Goal: Task Accomplishment & Management: Manage account settings

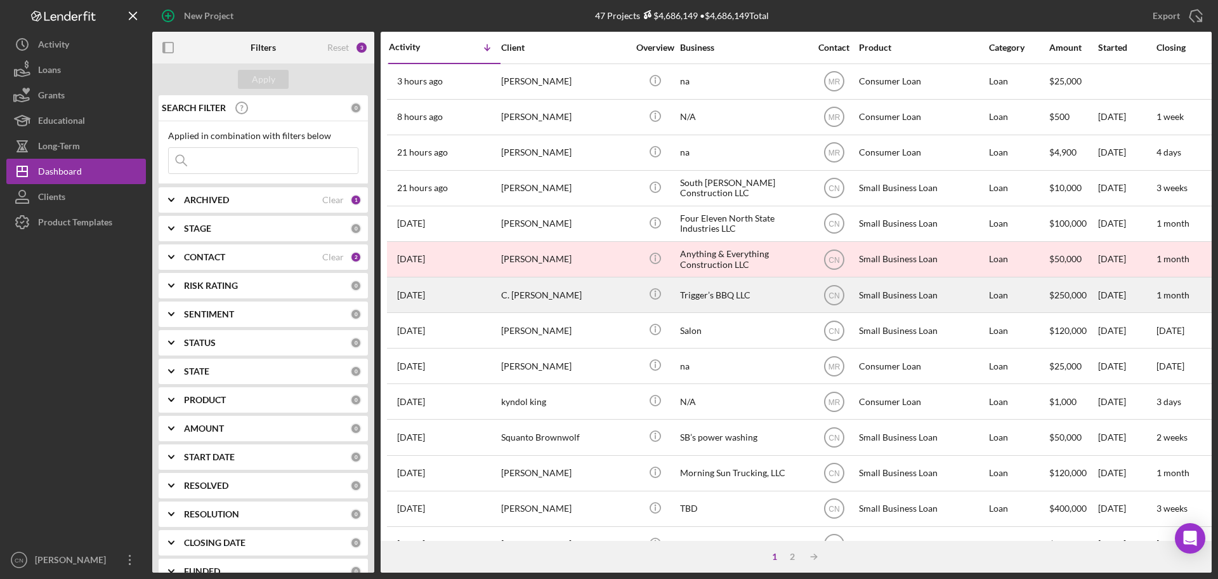
click at [594, 296] on div "C. [PERSON_NAME]" at bounding box center [564, 295] width 127 height 34
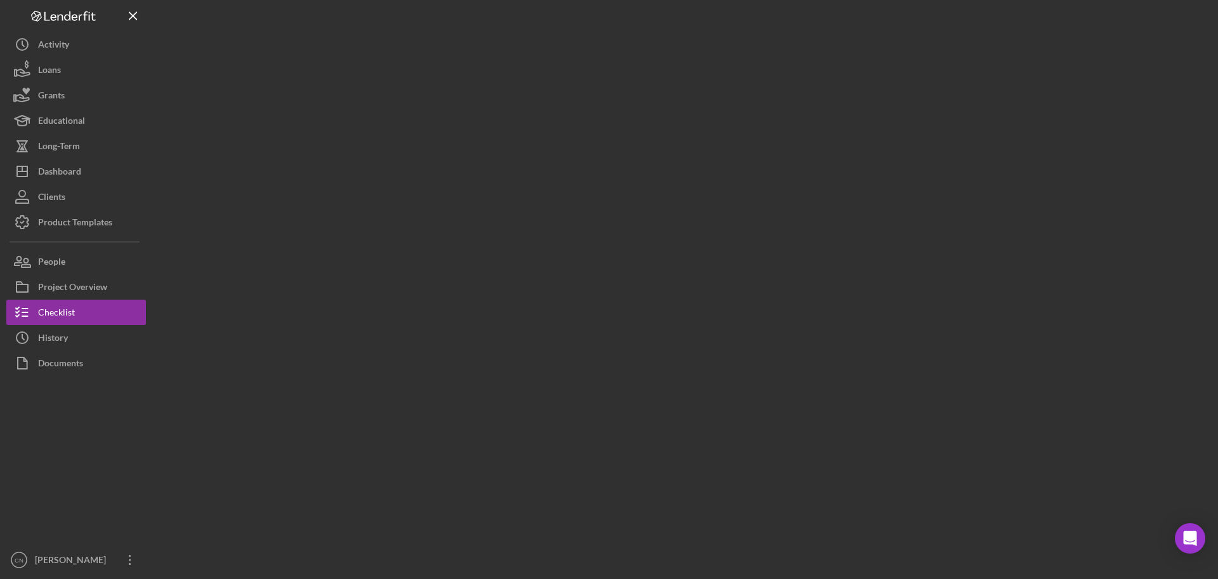
click at [587, 268] on div at bounding box center [681, 286] width 1059 height 572
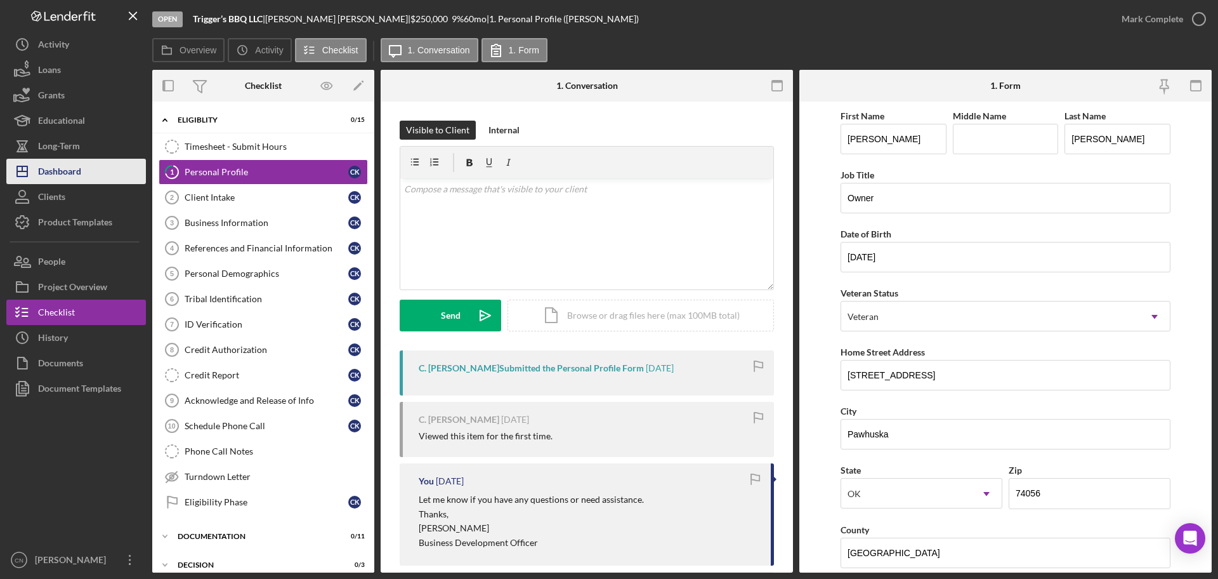
click at [65, 172] on div "Dashboard" at bounding box center [59, 173] width 43 height 29
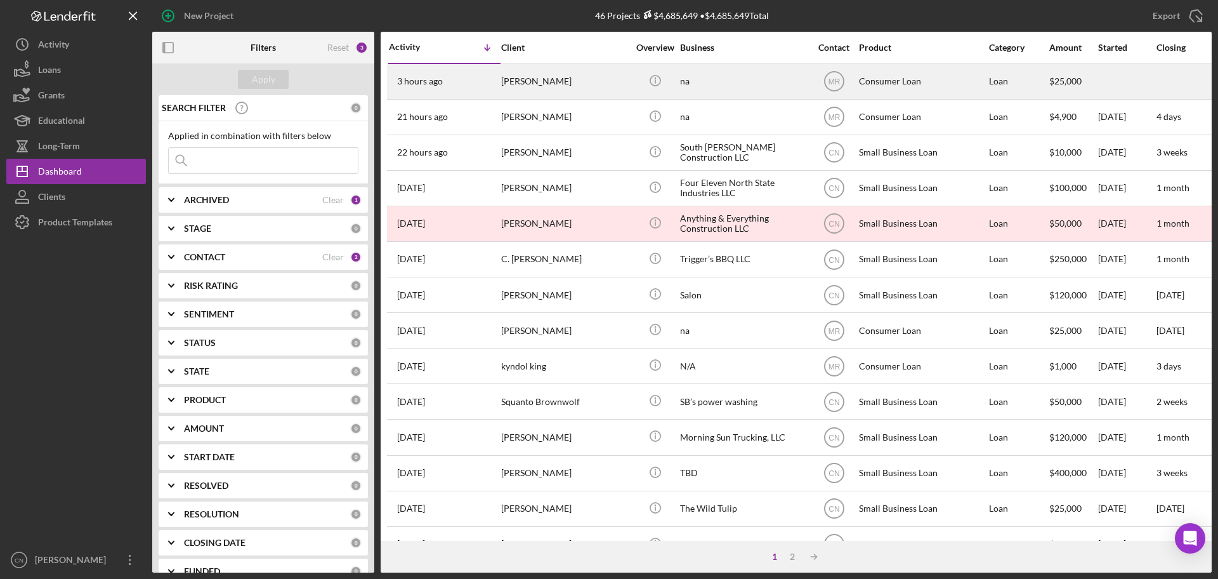
click at [531, 82] on div "[PERSON_NAME]" at bounding box center [564, 82] width 127 height 34
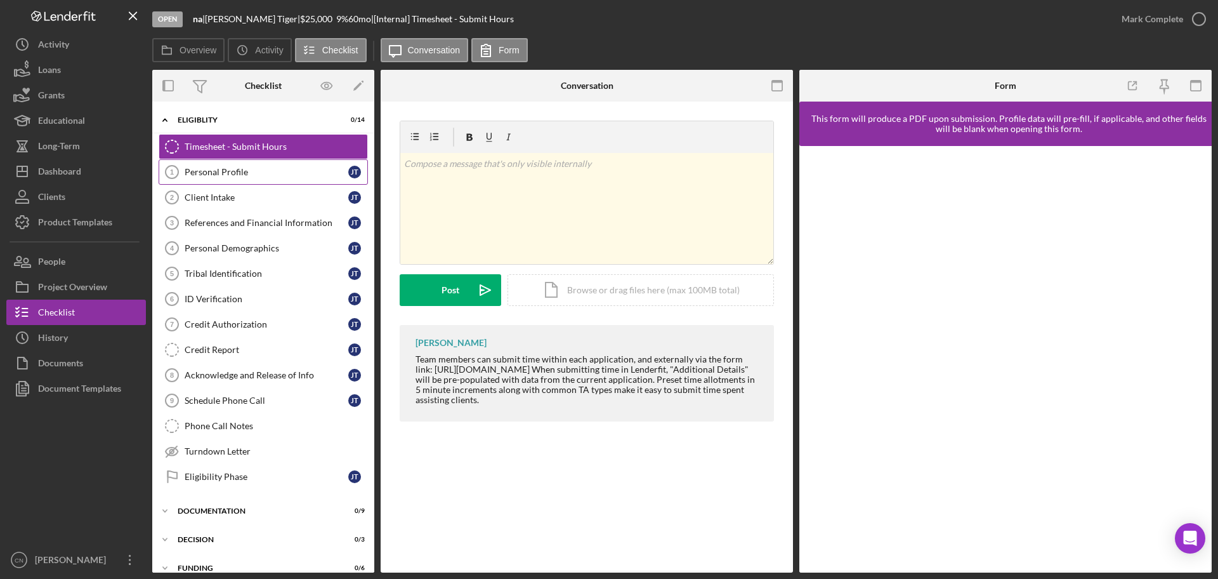
click at [214, 168] on div "Personal Profile" at bounding box center [267, 172] width 164 height 10
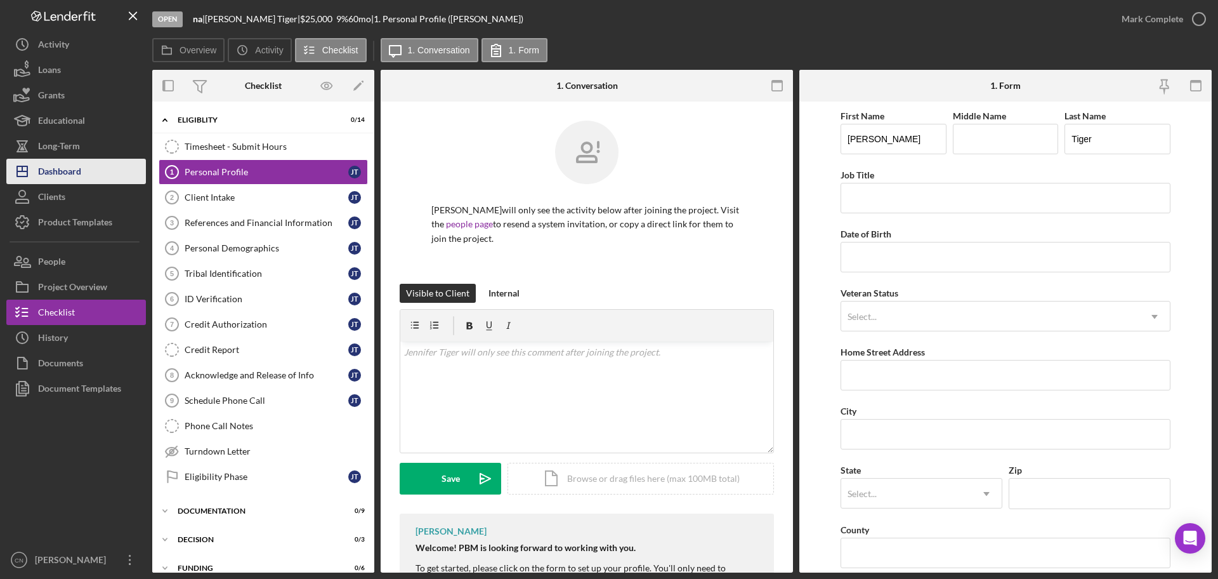
click at [80, 179] on div "Dashboard" at bounding box center [59, 173] width 43 height 29
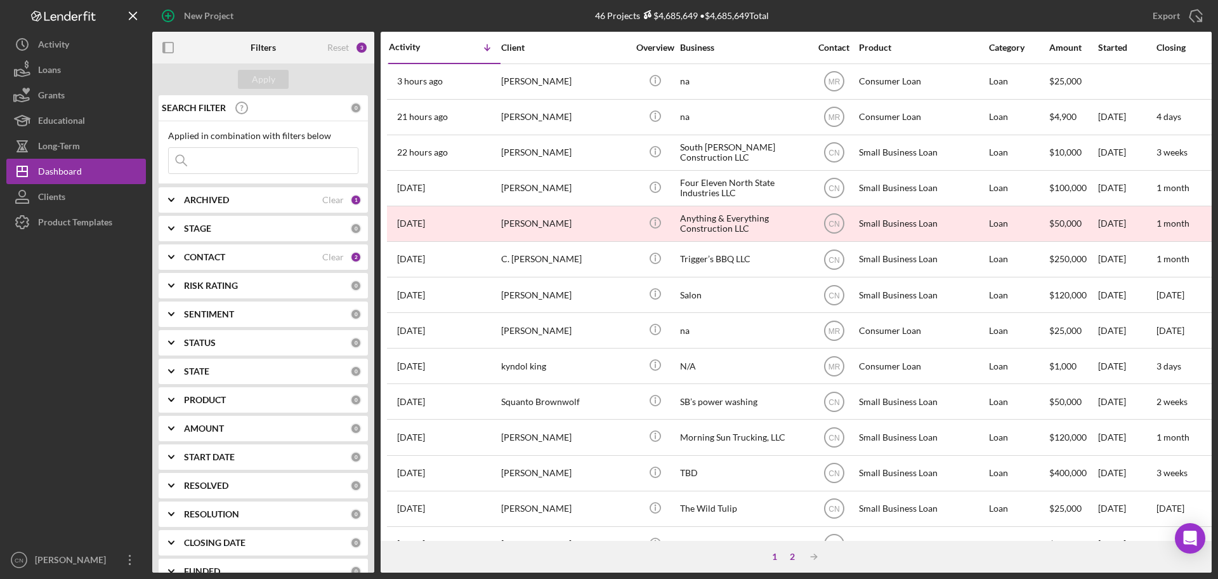
drag, startPoint x: 494, startPoint y: 294, endPoint x: 788, endPoint y: 557, distance: 394.0
click at [788, 557] on div "2" at bounding box center [792, 556] width 18 height 10
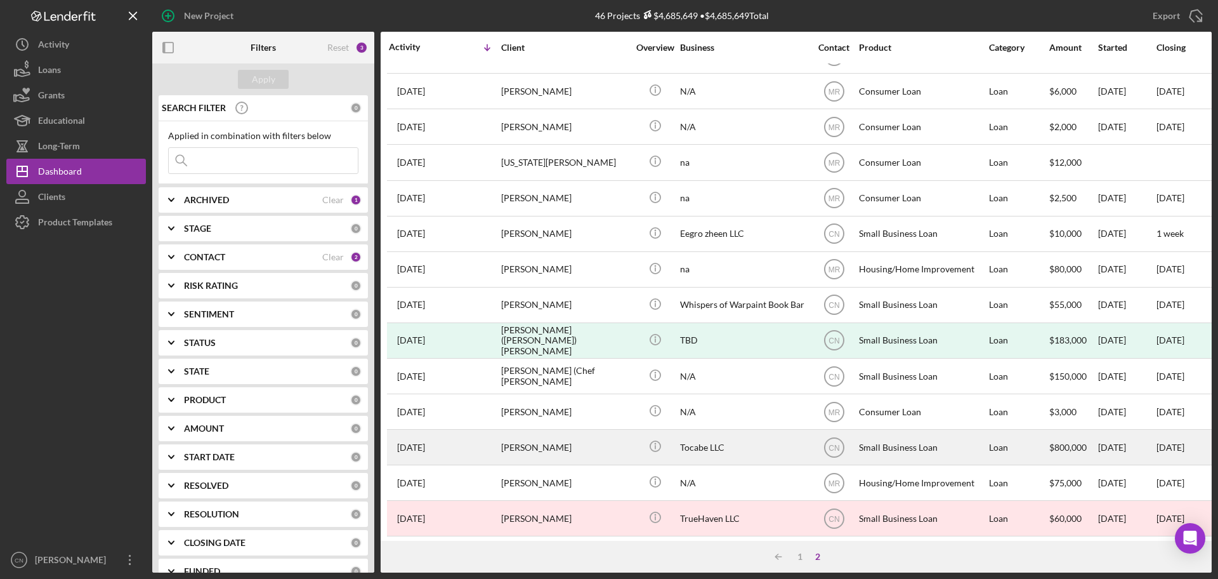
scroll to position [286, 0]
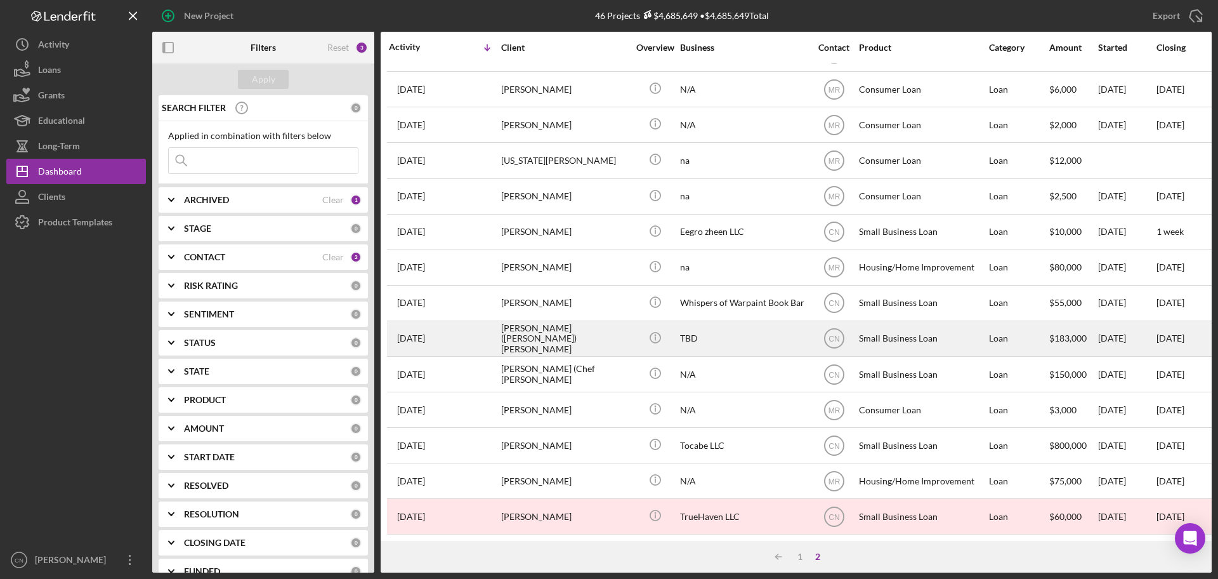
click at [525, 331] on div "[PERSON_NAME] ([PERSON_NAME]) [PERSON_NAME]" at bounding box center [564, 339] width 127 height 34
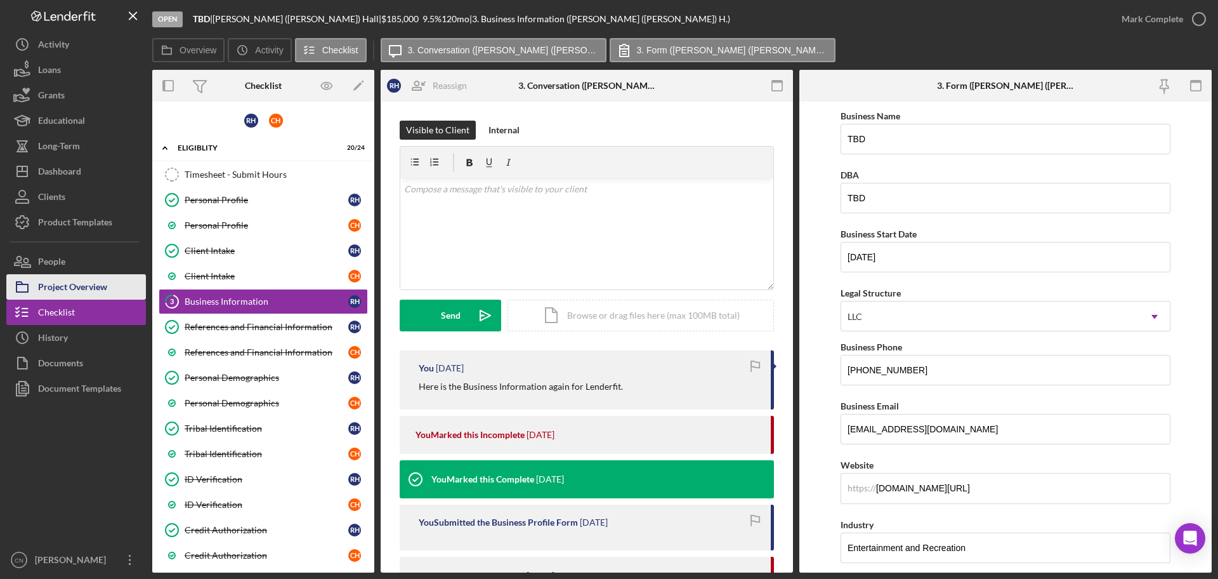
click at [91, 291] on div "Project Overview" at bounding box center [72, 288] width 69 height 29
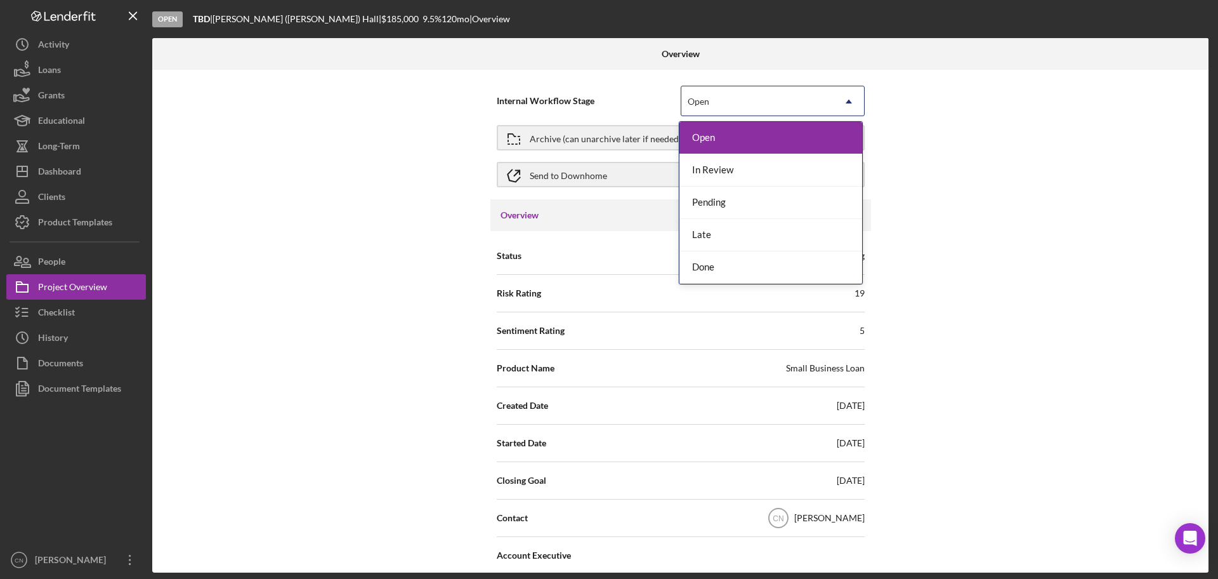
click at [707, 96] on div "Open" at bounding box center [699, 101] width 22 height 10
click at [709, 271] on div "Done" at bounding box center [770, 267] width 183 height 32
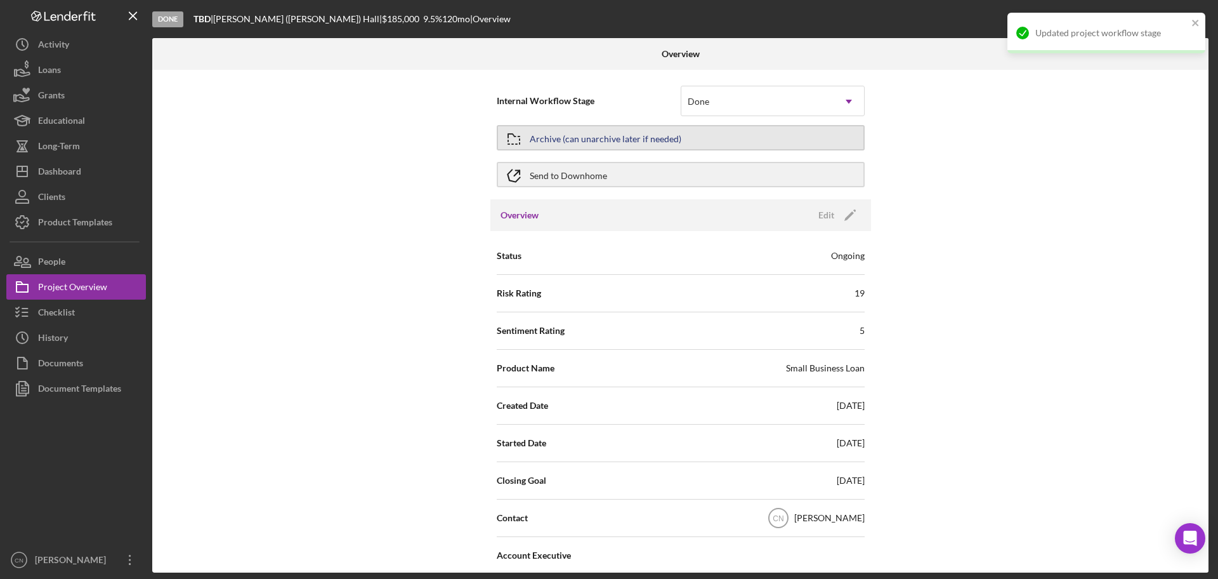
click at [623, 135] on div "Archive (can unarchive later if needed)" at bounding box center [606, 137] width 152 height 23
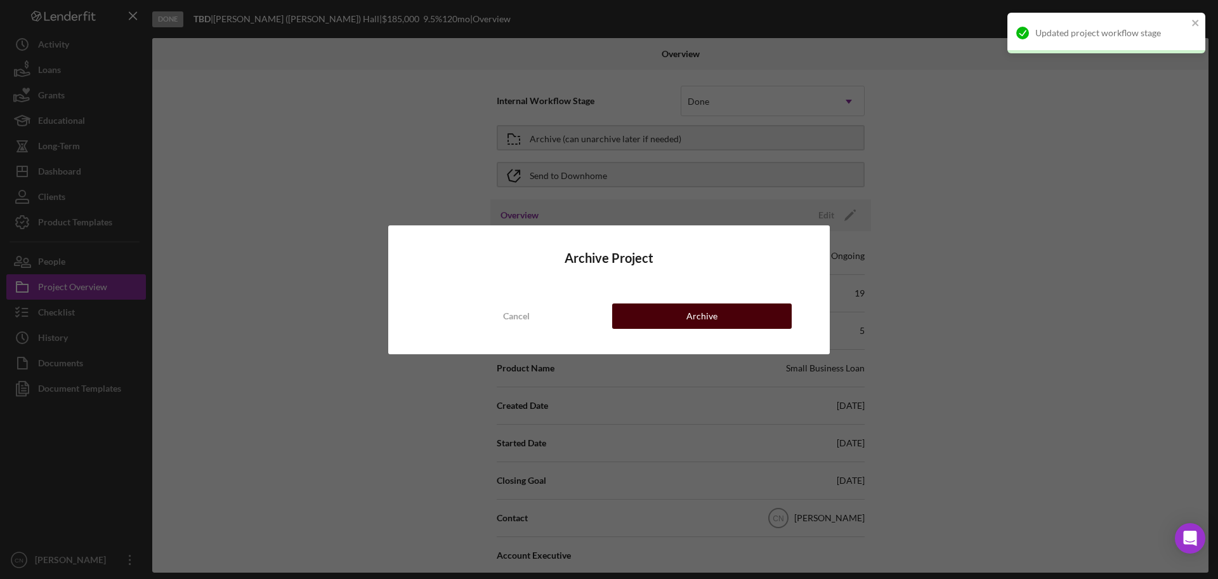
click at [715, 317] on div "Archive" at bounding box center [701, 315] width 31 height 25
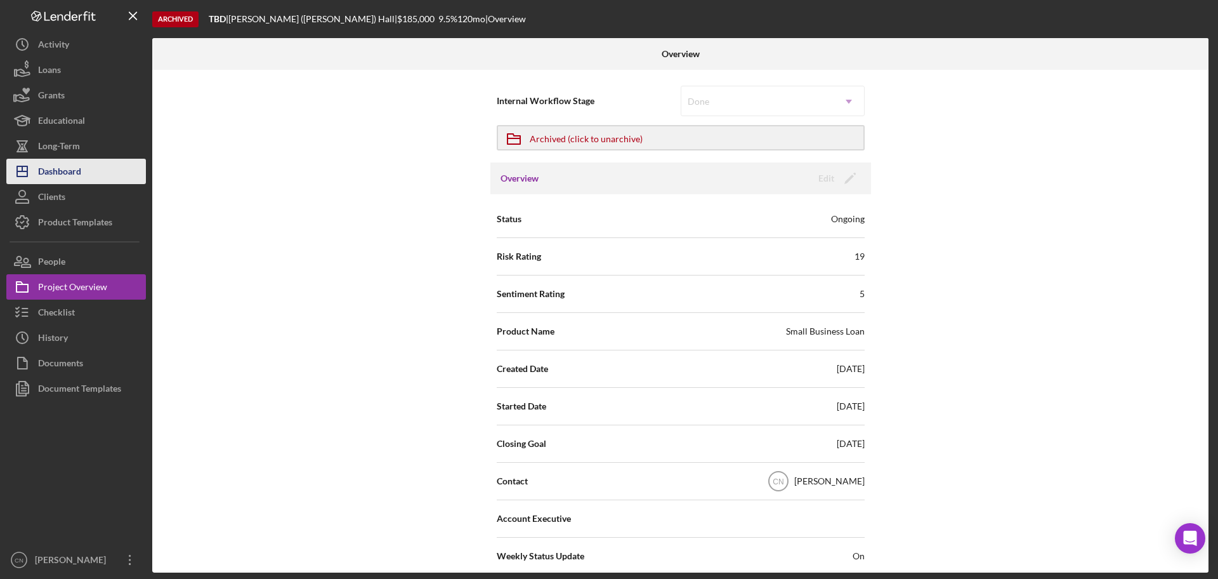
click at [51, 169] on div "Dashboard" at bounding box center [59, 173] width 43 height 29
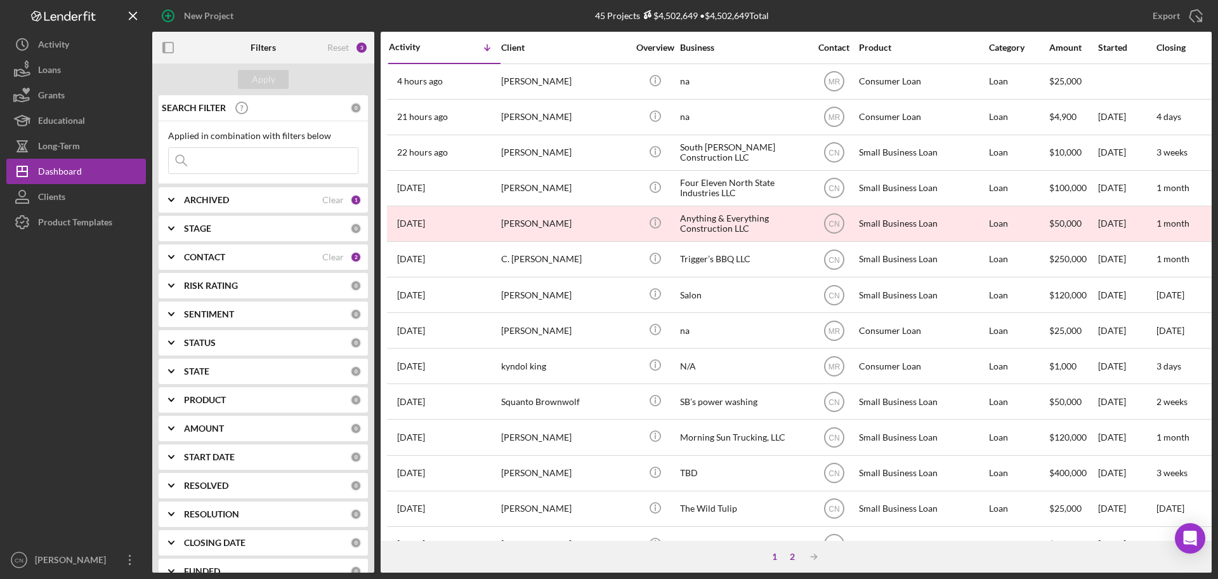
click at [792, 556] on div "2" at bounding box center [792, 556] width 18 height 10
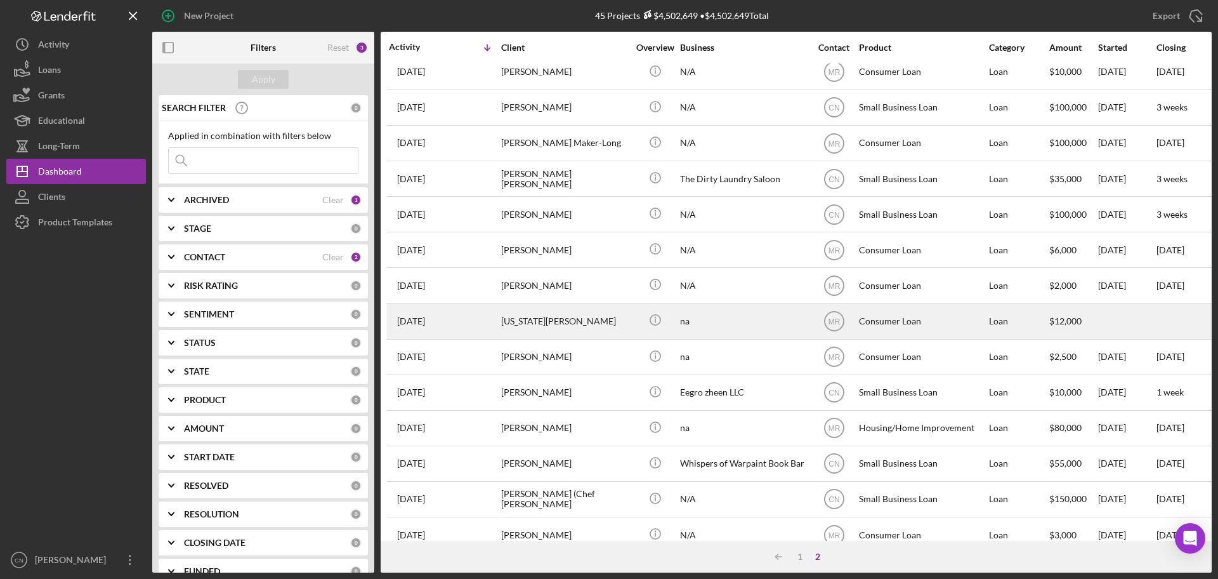
scroll to position [251, 0]
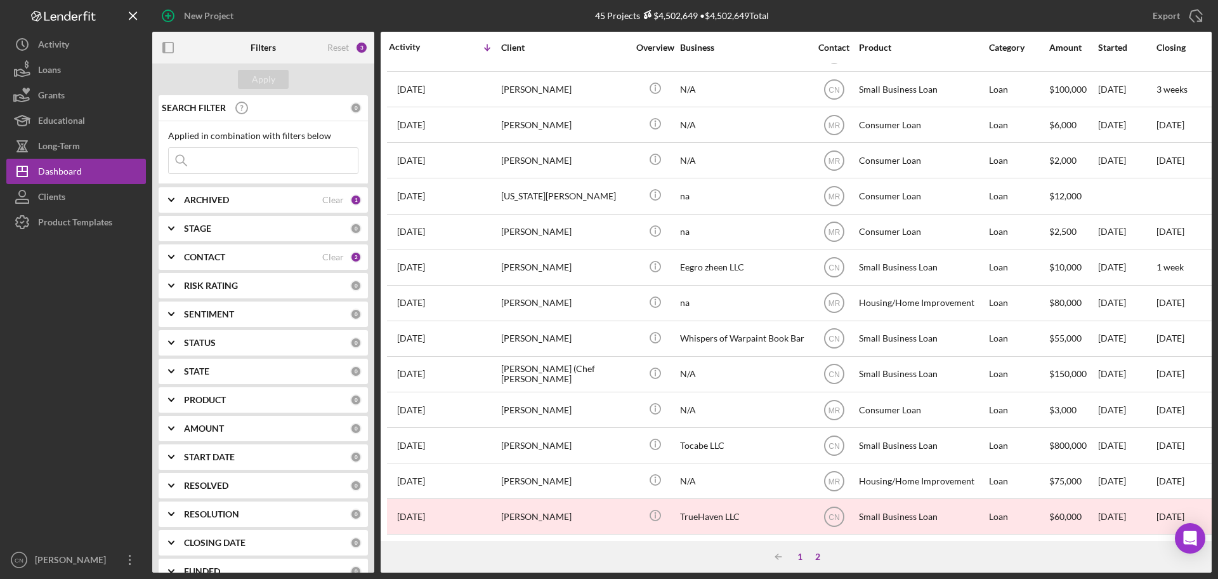
click at [802, 555] on div "1" at bounding box center [800, 556] width 18 height 10
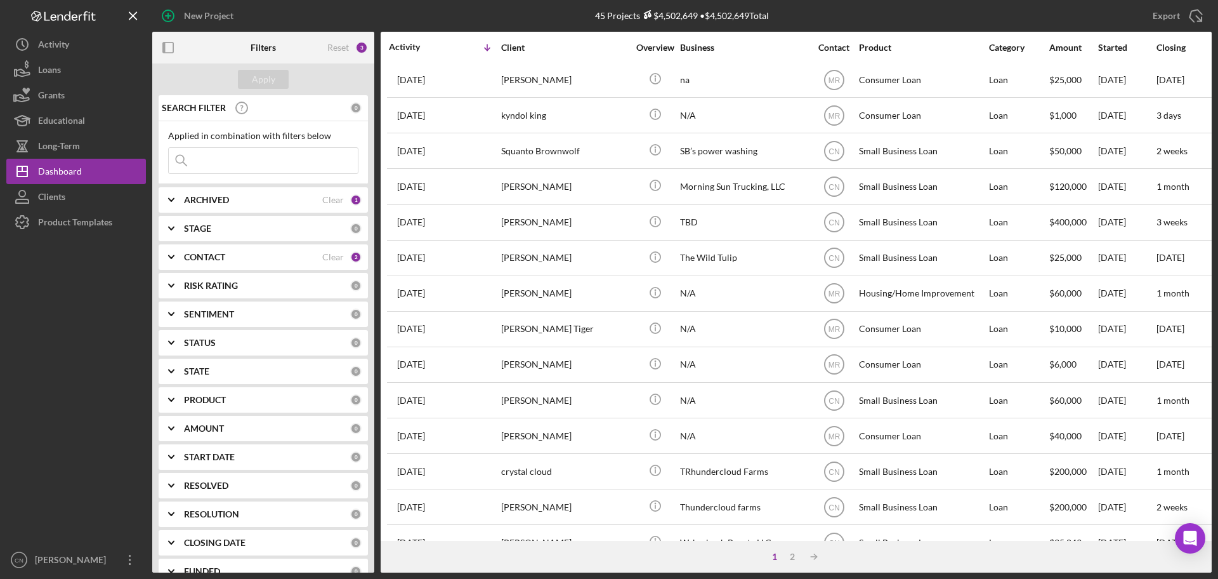
scroll to position [429, 0]
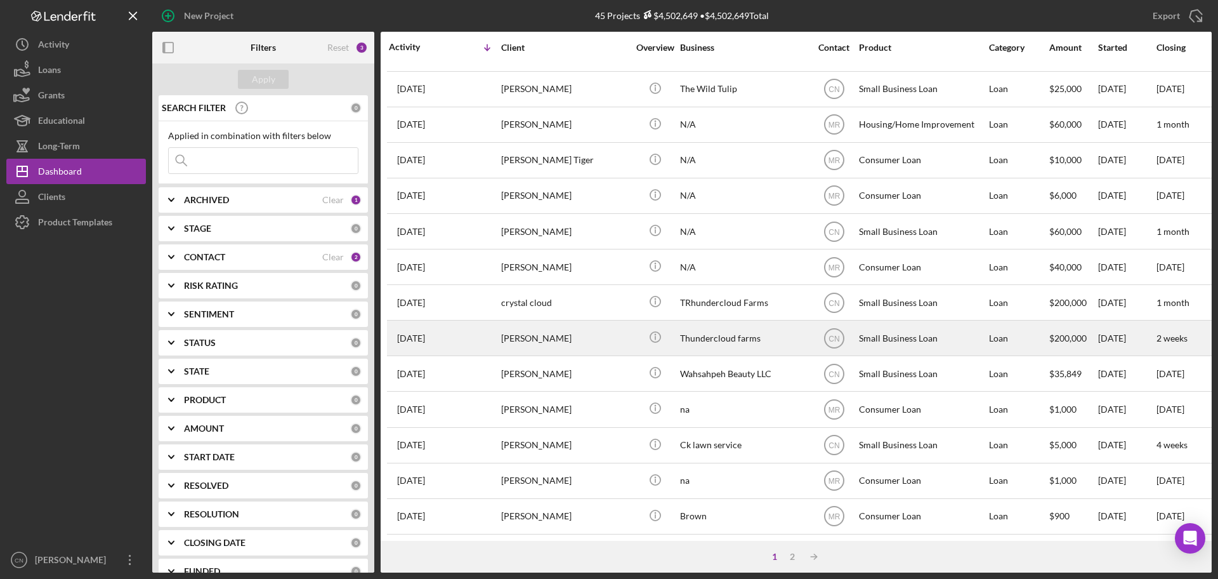
click at [511, 324] on div "[PERSON_NAME]" at bounding box center [564, 338] width 127 height 34
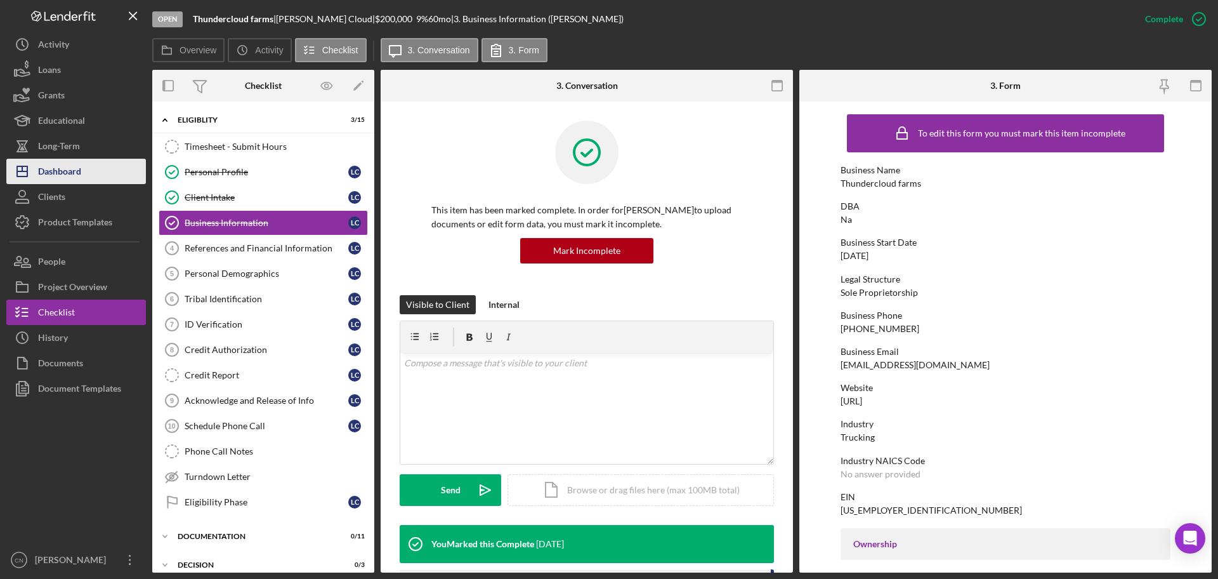
click at [57, 168] on div "Dashboard" at bounding box center [59, 173] width 43 height 29
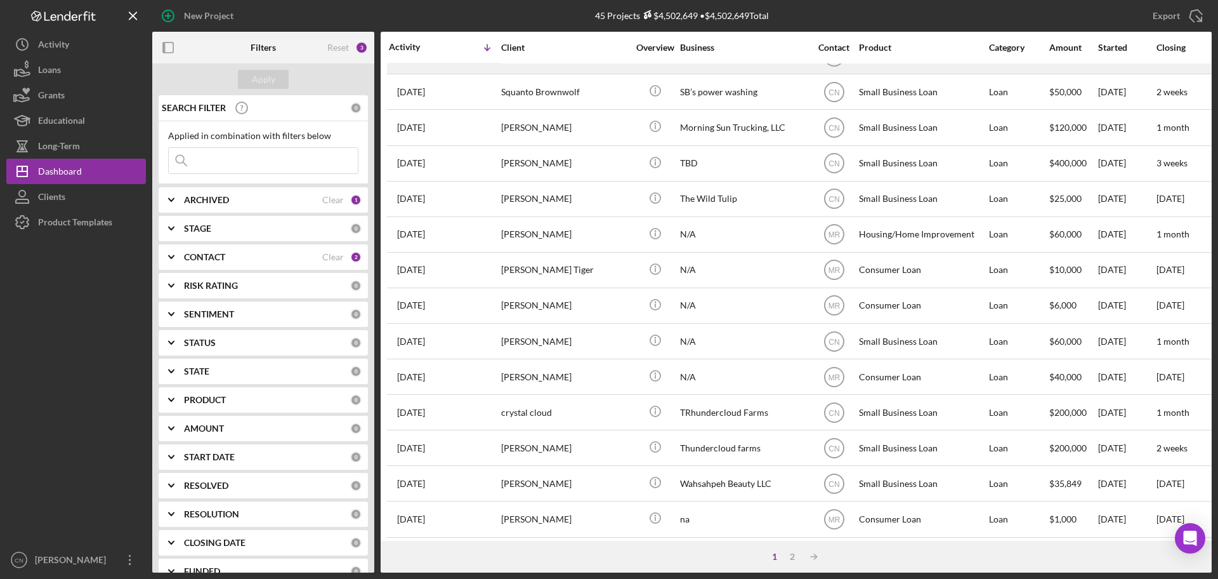
scroll to position [429, 0]
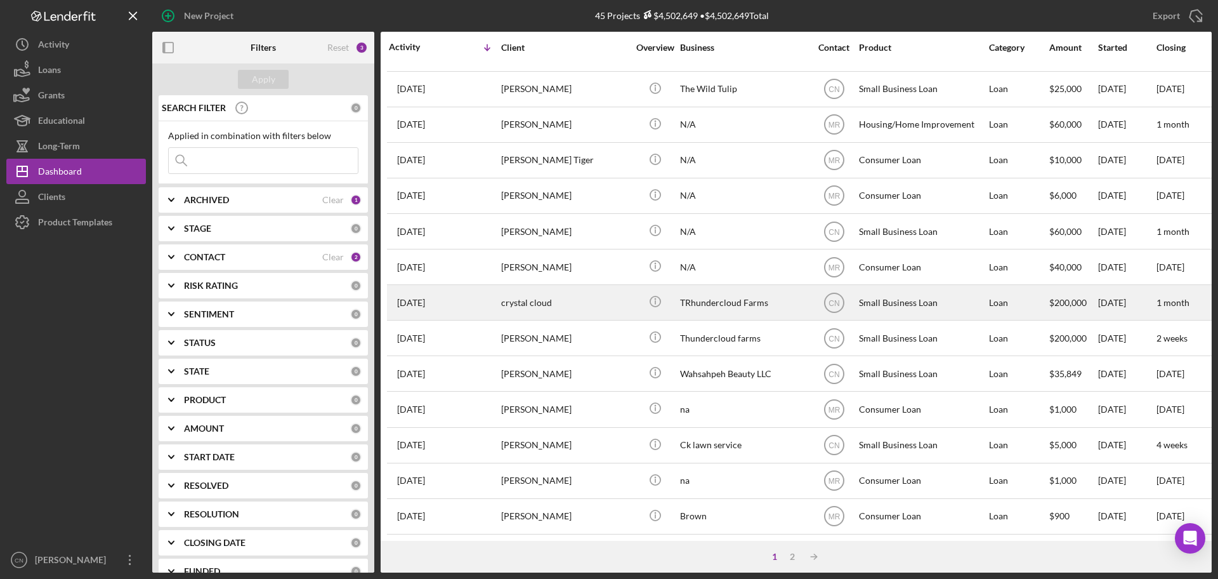
click at [523, 289] on div "crystal cloud" at bounding box center [564, 302] width 127 height 34
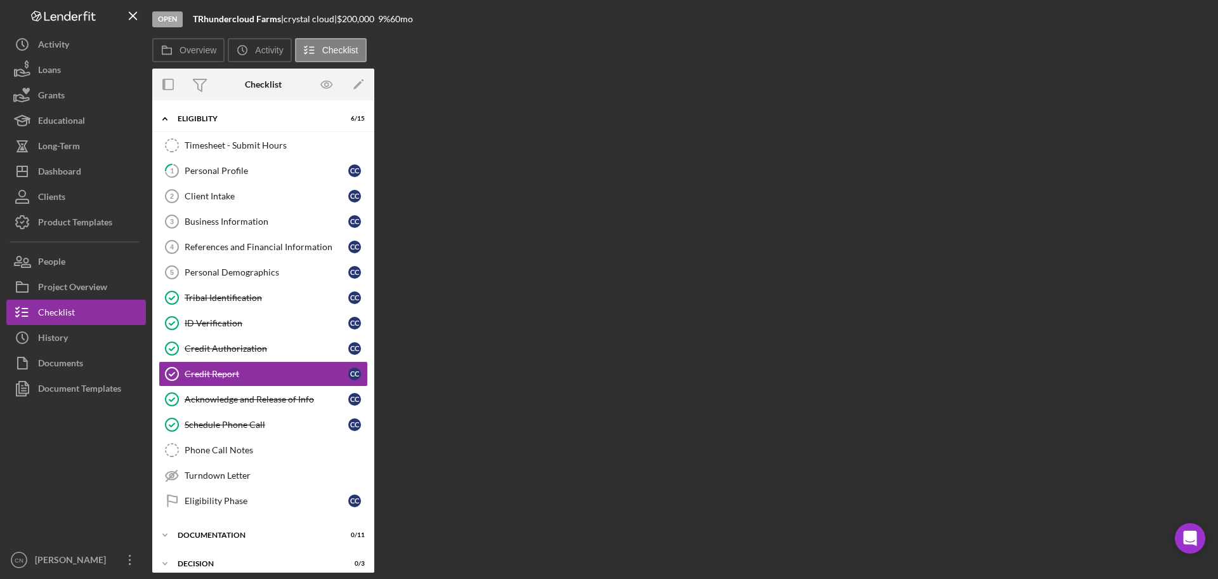
scroll to position [37, 0]
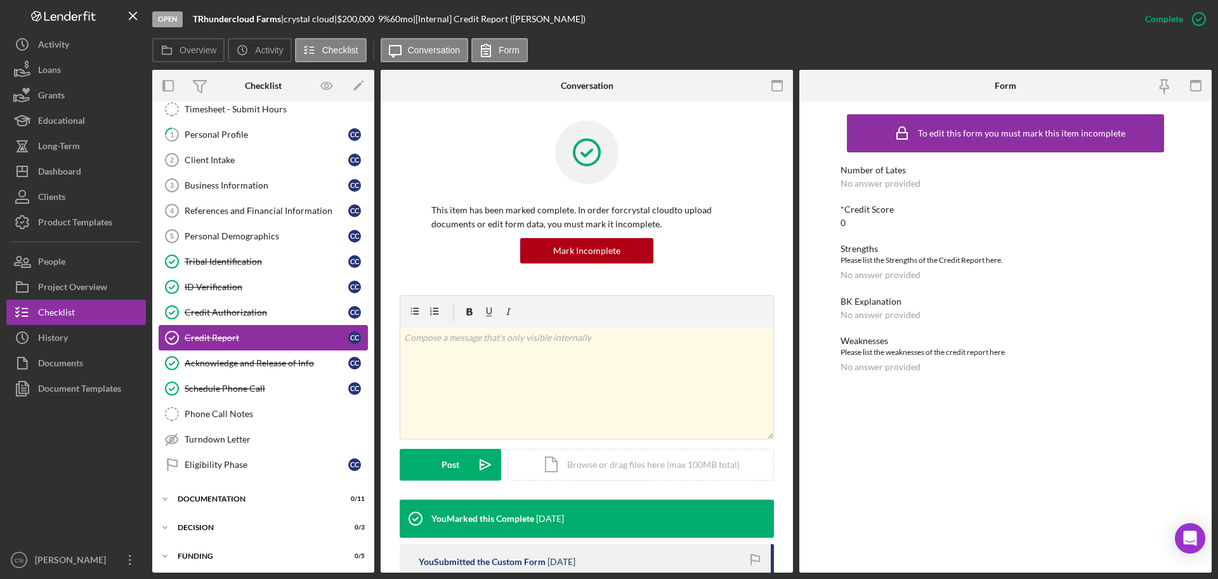
click at [200, 332] on div "Credit Report" at bounding box center [267, 337] width 164 height 10
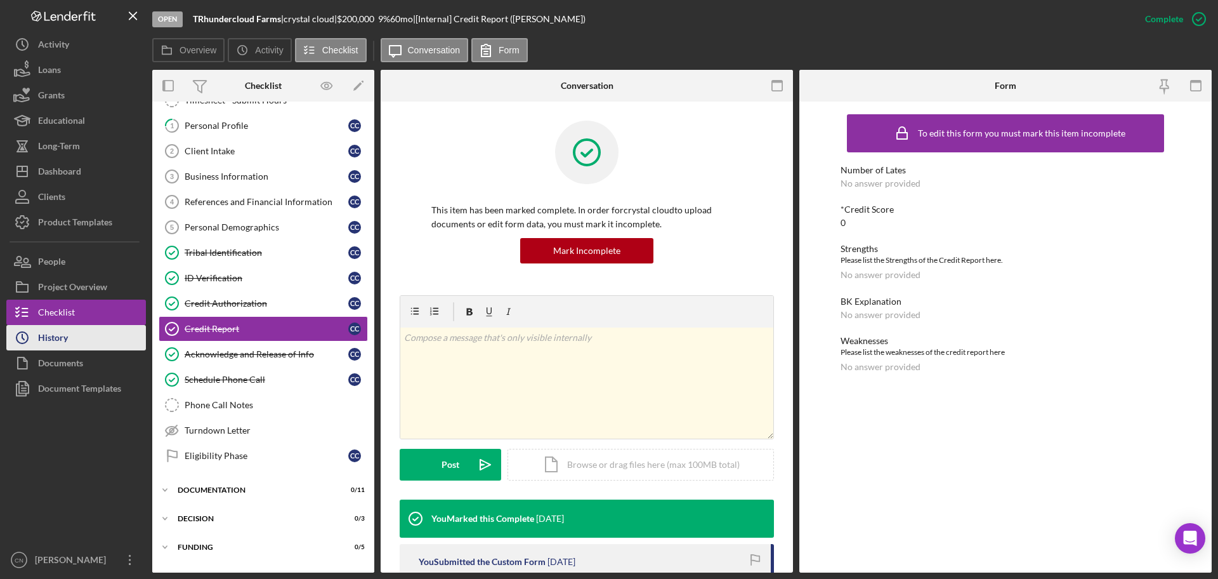
scroll to position [69, 0]
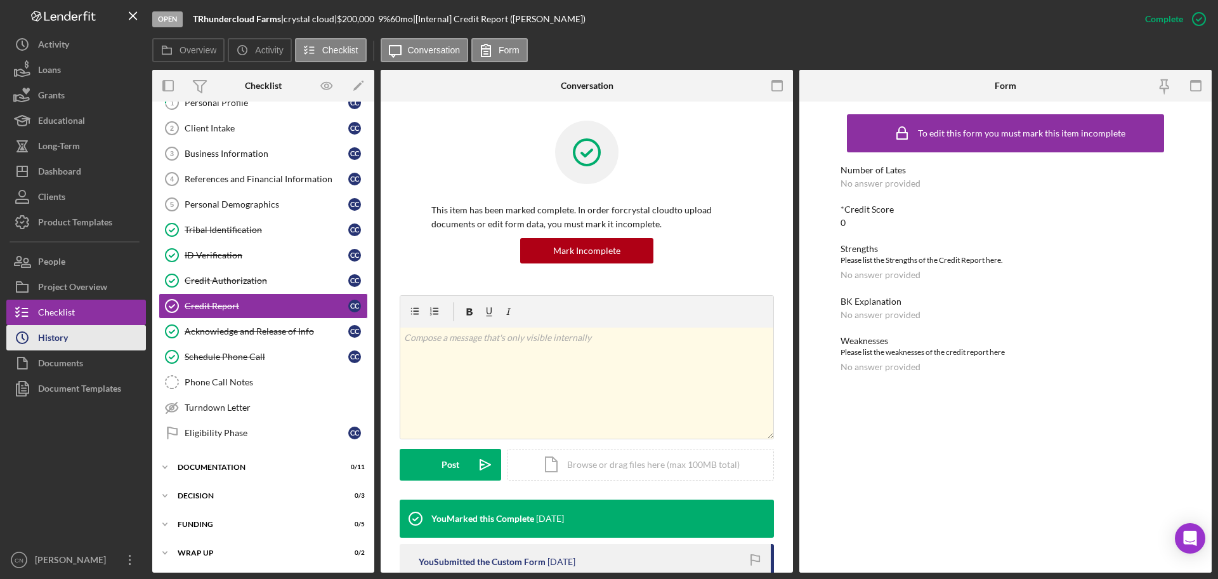
click at [49, 337] on div "History" at bounding box center [53, 339] width 30 height 29
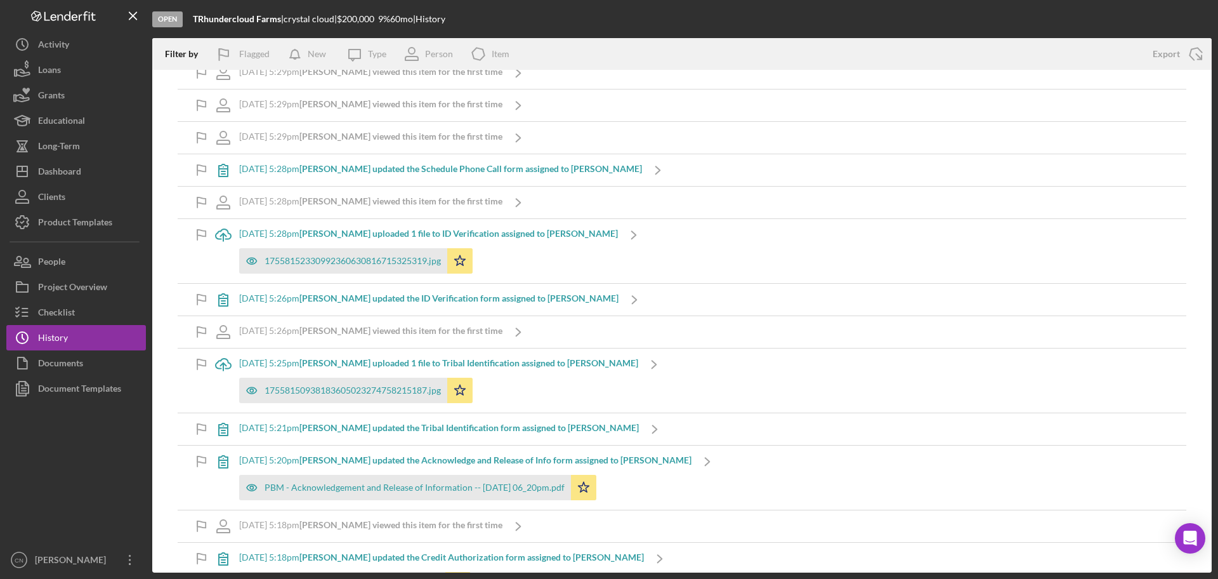
scroll to position [769, 0]
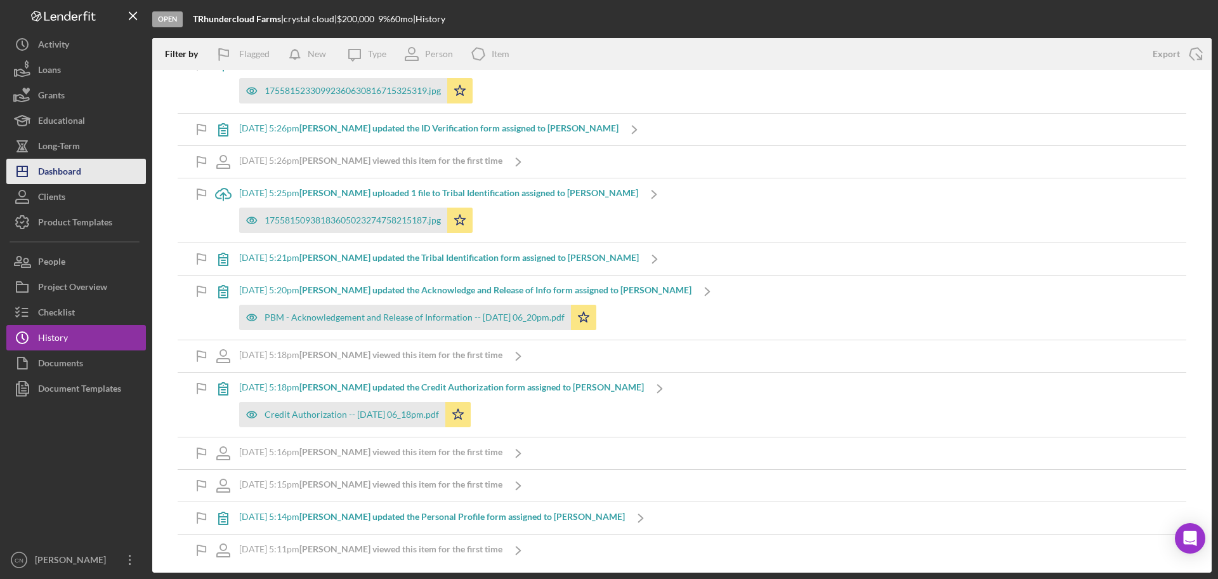
click at [54, 175] on div "Dashboard" at bounding box center [59, 173] width 43 height 29
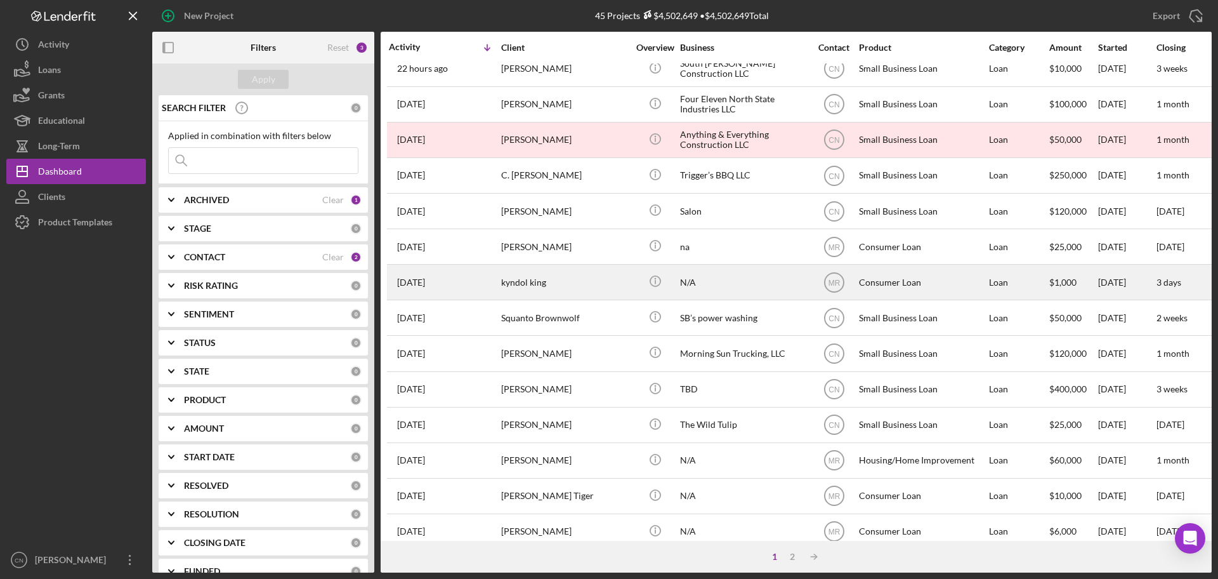
scroll to position [63, 0]
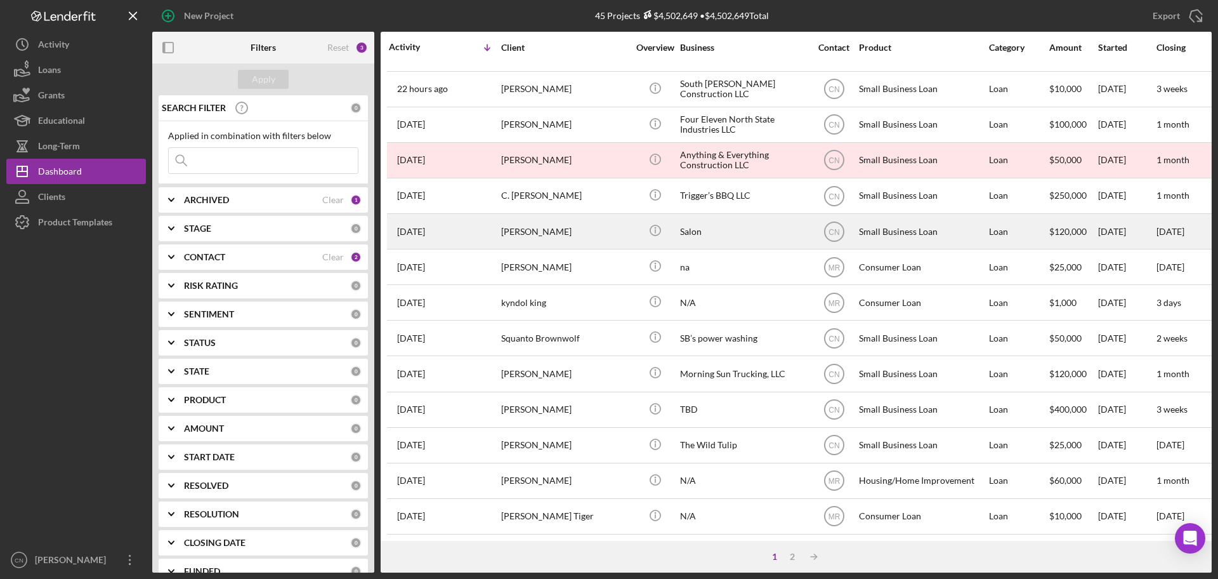
click at [535, 228] on div "[PERSON_NAME]" at bounding box center [564, 231] width 127 height 34
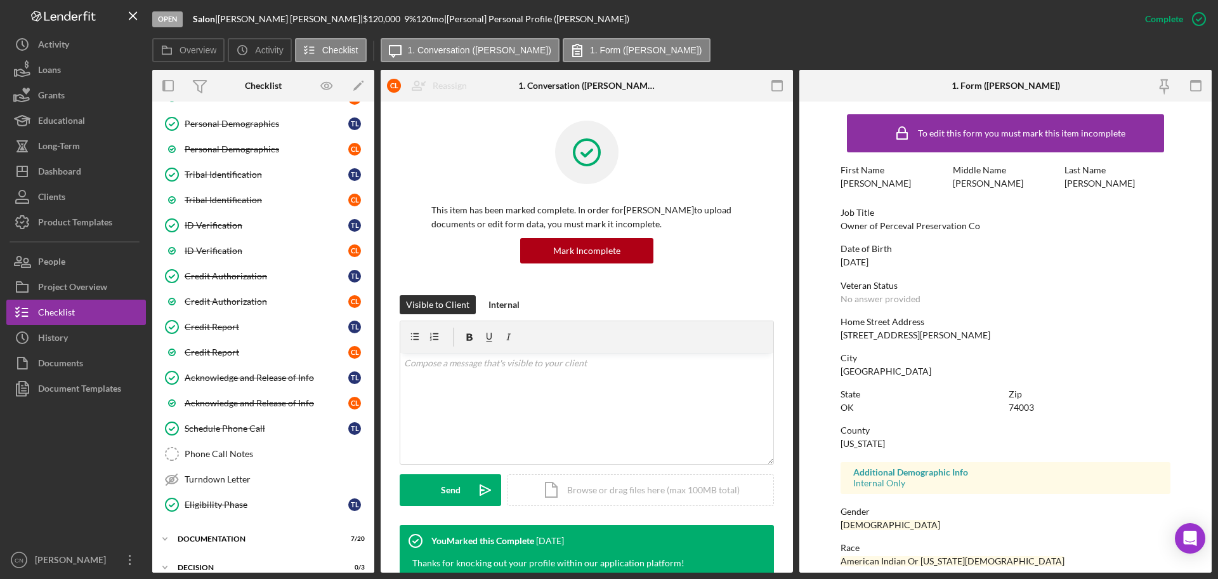
scroll to position [325, 0]
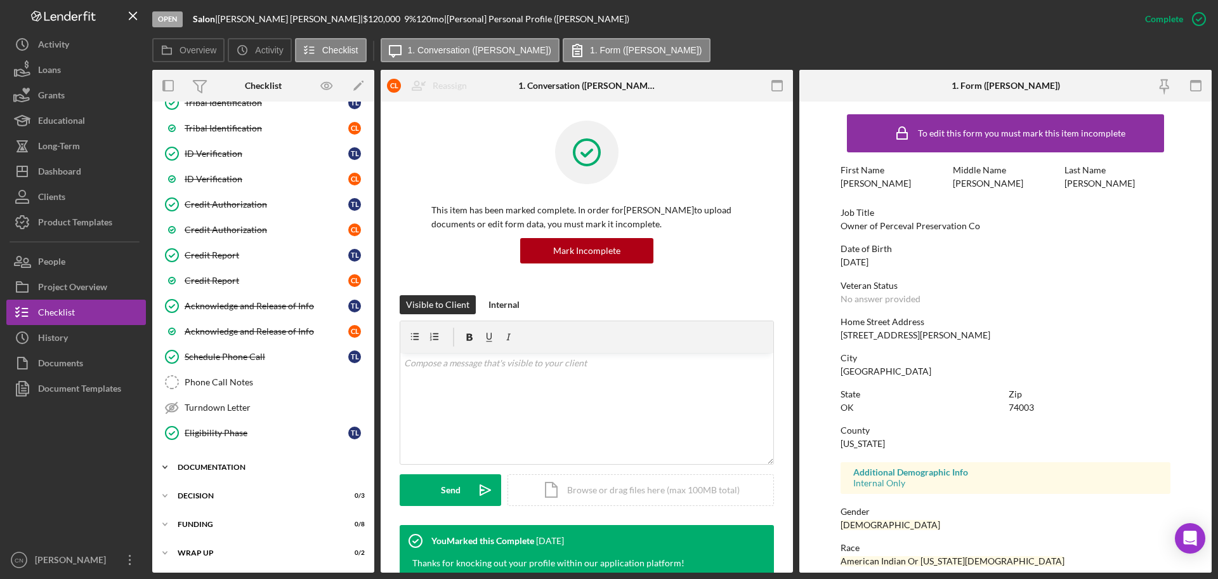
click at [204, 465] on div "Documentation" at bounding box center [268, 467] width 181 height 8
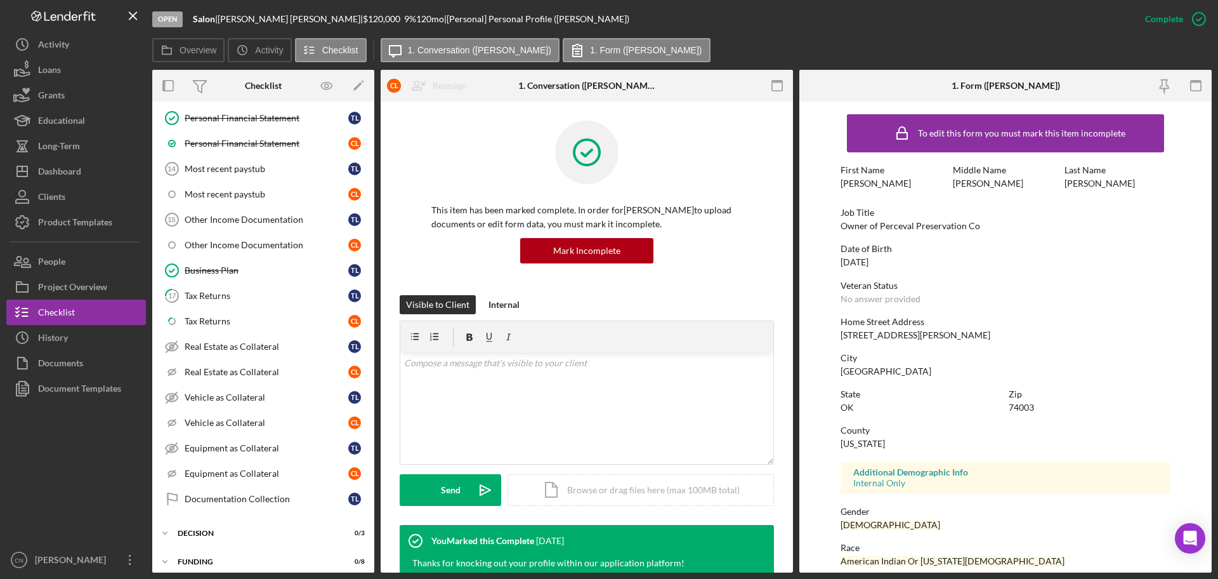
scroll to position [833, 0]
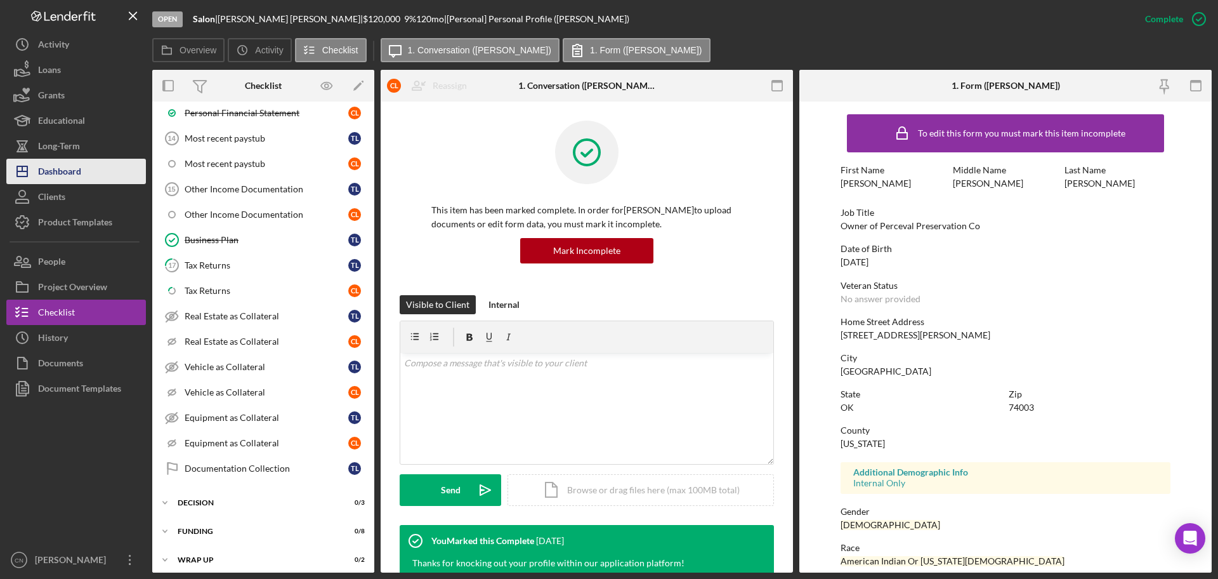
click at [55, 178] on div "Dashboard" at bounding box center [59, 173] width 43 height 29
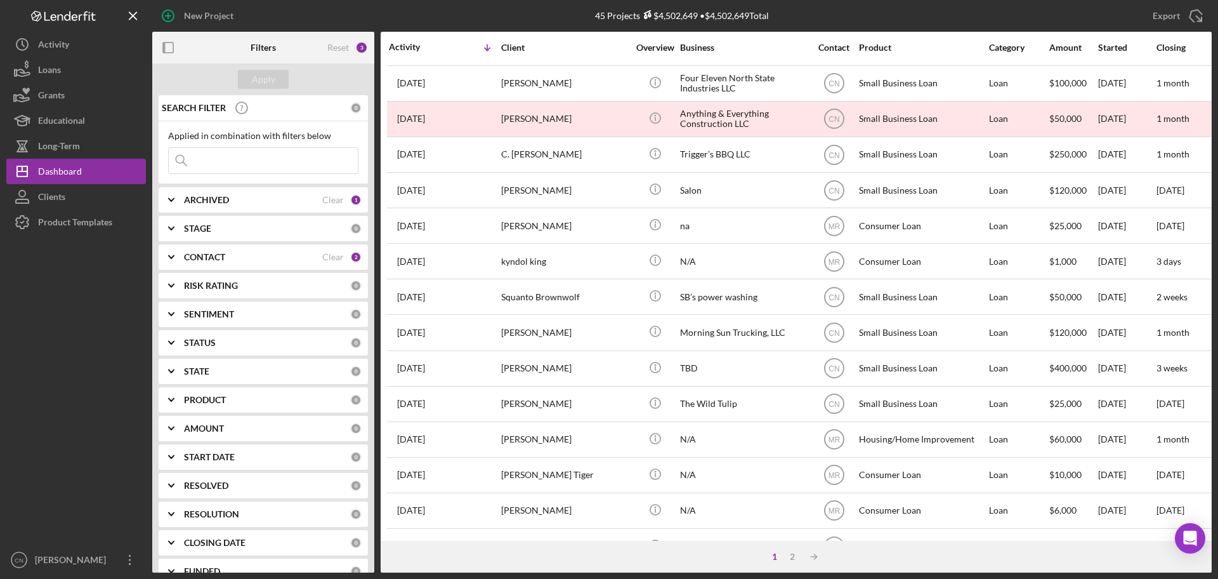
scroll to position [127, 0]
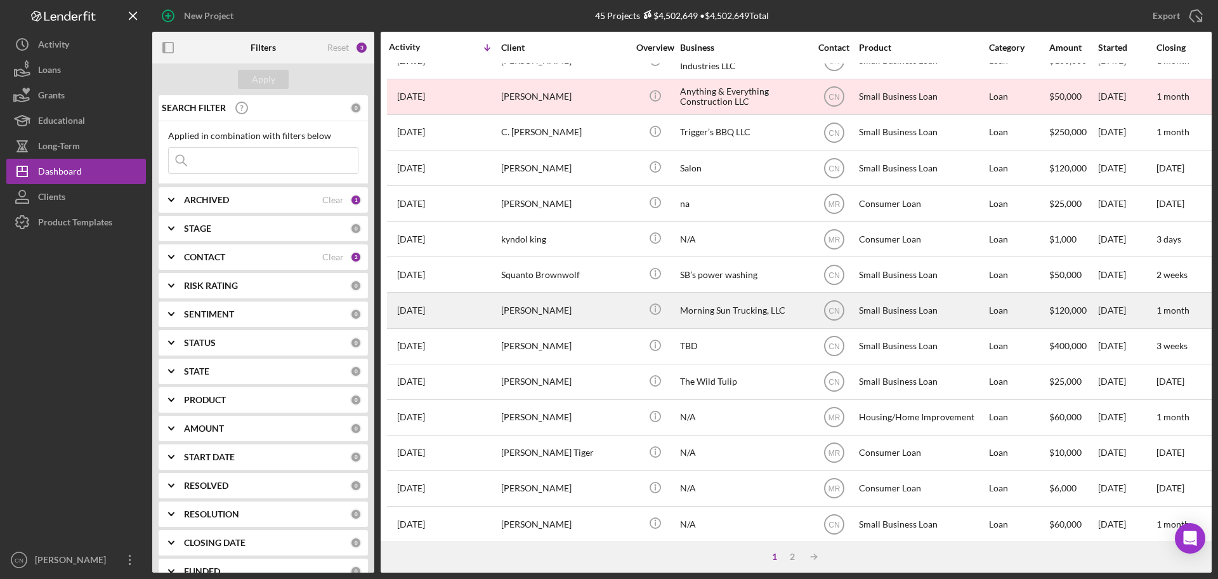
click at [525, 301] on div "[PERSON_NAME]" at bounding box center [564, 310] width 127 height 34
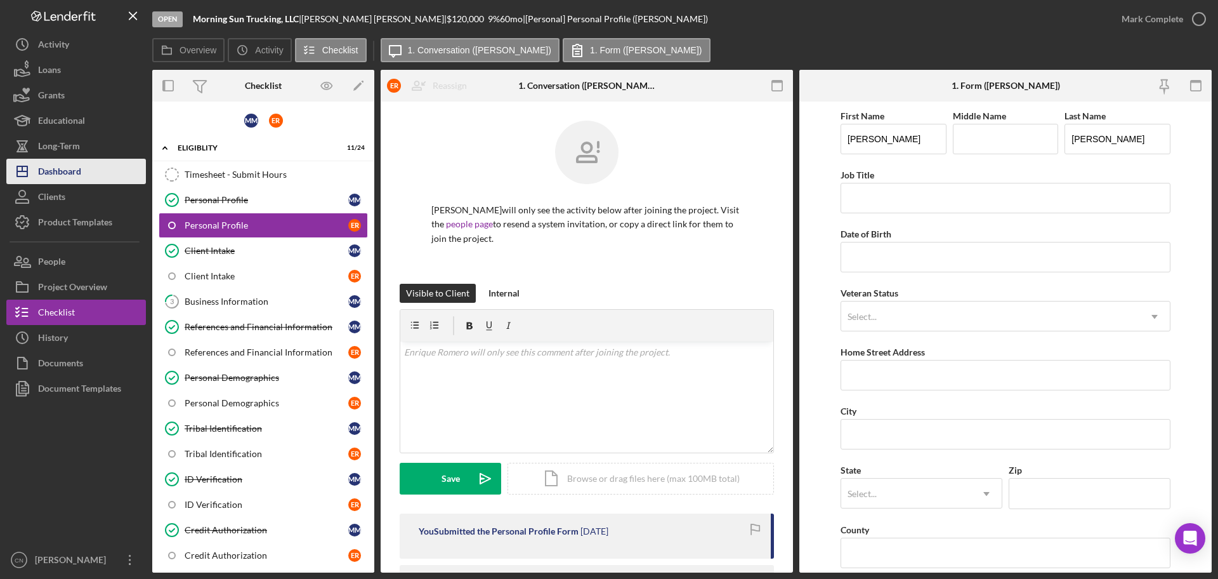
click at [66, 179] on div "Dashboard" at bounding box center [59, 173] width 43 height 29
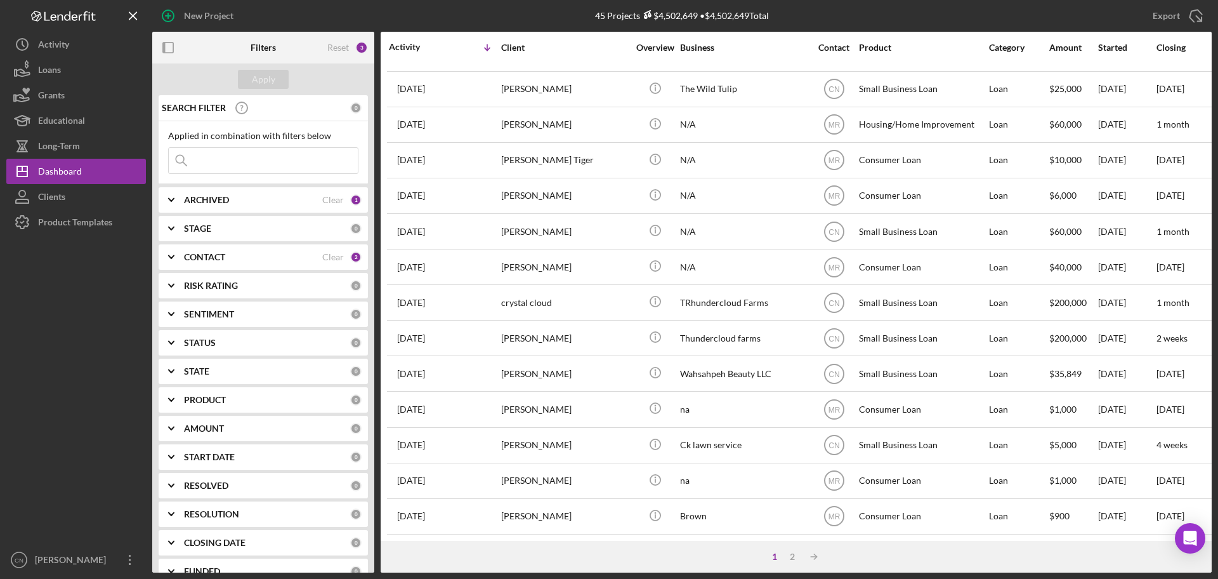
scroll to position [429, 0]
